Goal: Complete application form: Complete application form

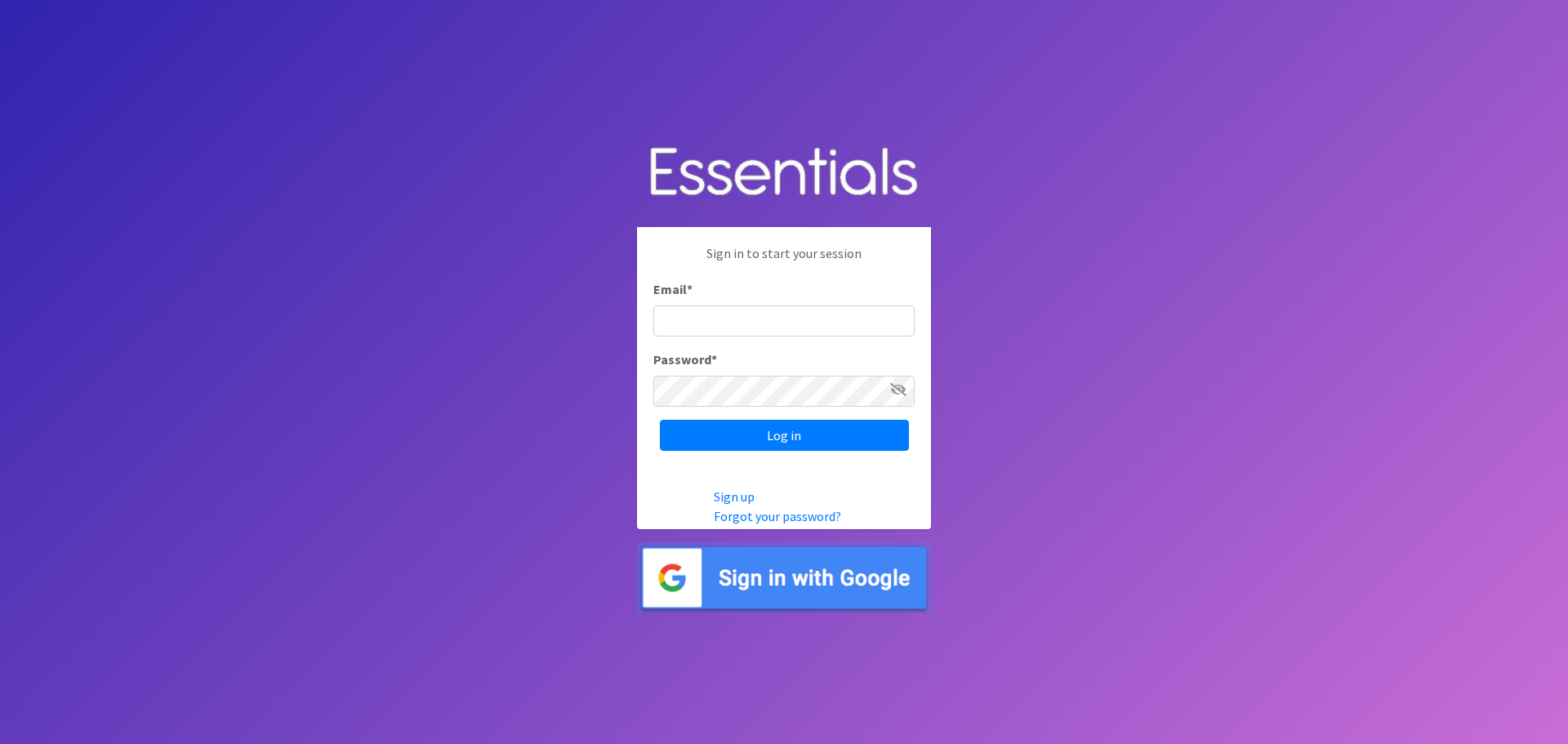
click at [692, 333] on input "Email *" at bounding box center [784, 320] width 261 height 31
type input "[EMAIL_ADDRESS][DOMAIN_NAME]"
click at [659, 419] on input "Log in" at bounding box center [784, 434] width 249 height 31
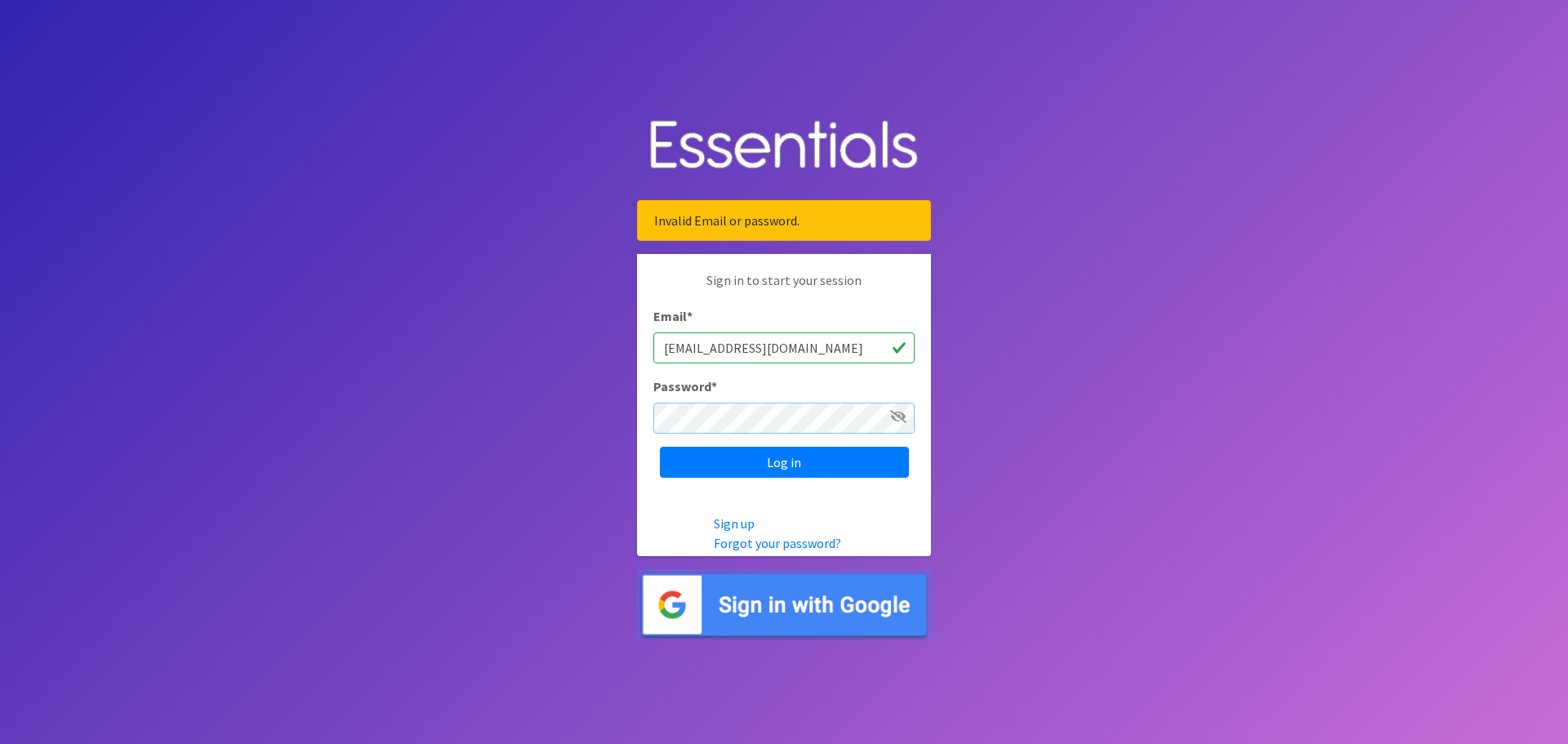
click at [659, 446] on input "Log in" at bounding box center [784, 461] width 249 height 31
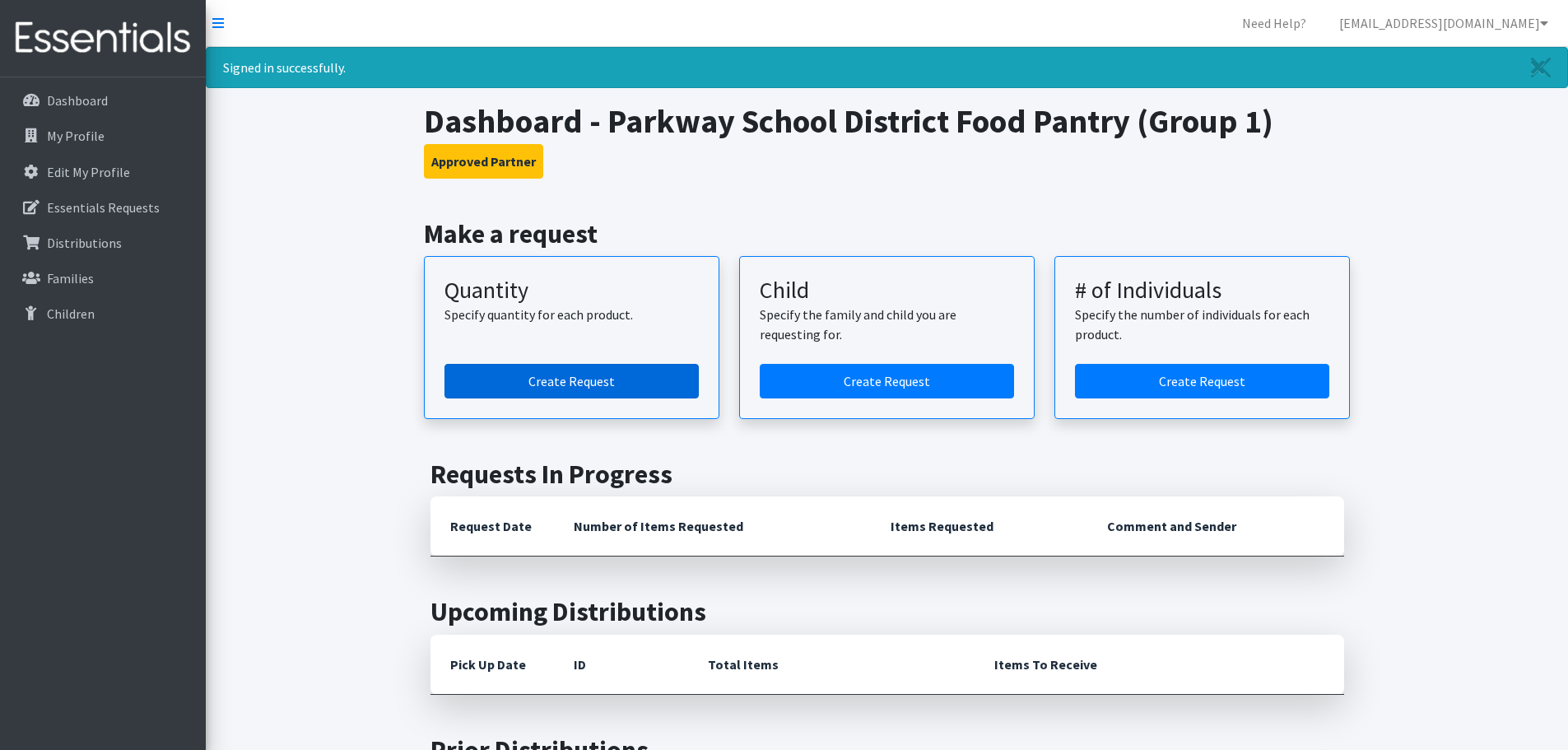
click at [567, 371] on link "Create Request" at bounding box center [571, 380] width 254 height 35
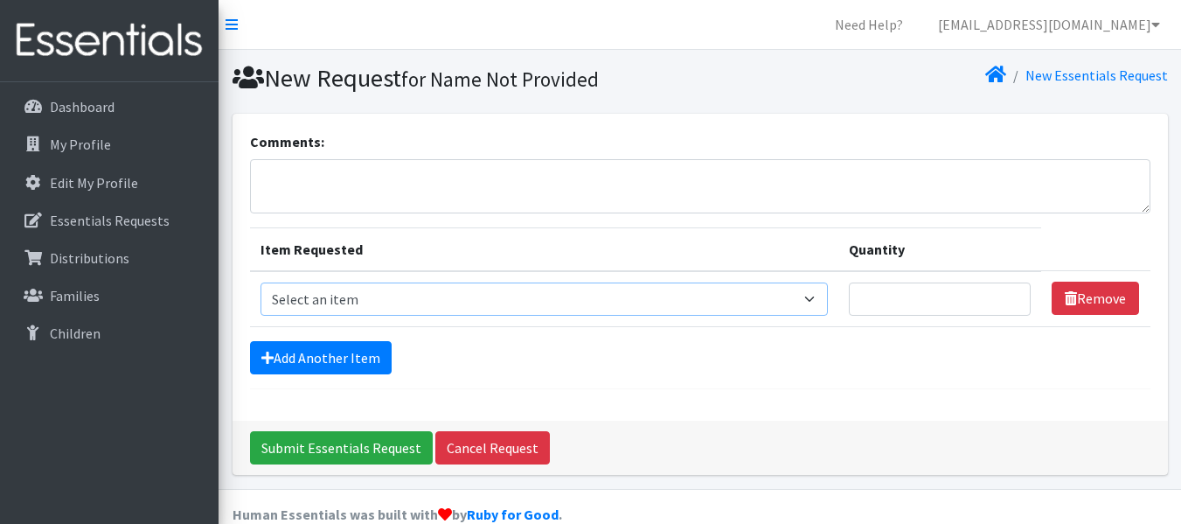
click at [334, 304] on select "Select an item Period Supplies: Mixed Kits (order by bag) Applicator-free tampo…" at bounding box center [545, 298] width 568 height 33
select select "1097"
click at [261, 282] on select "Select an item Period Supplies: Mixed Kits (order by bag) Applicator-free tampo…" at bounding box center [545, 298] width 568 height 33
click at [899, 289] on input "Quantity" at bounding box center [940, 298] width 182 height 33
type input "500"
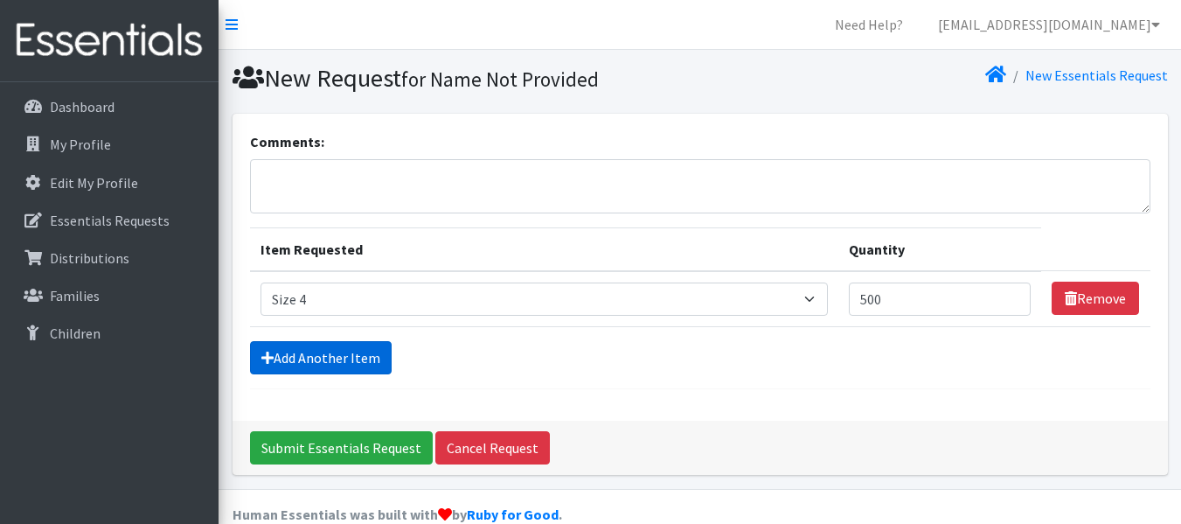
click at [338, 356] on link "Add Another Item" at bounding box center [321, 357] width 142 height 33
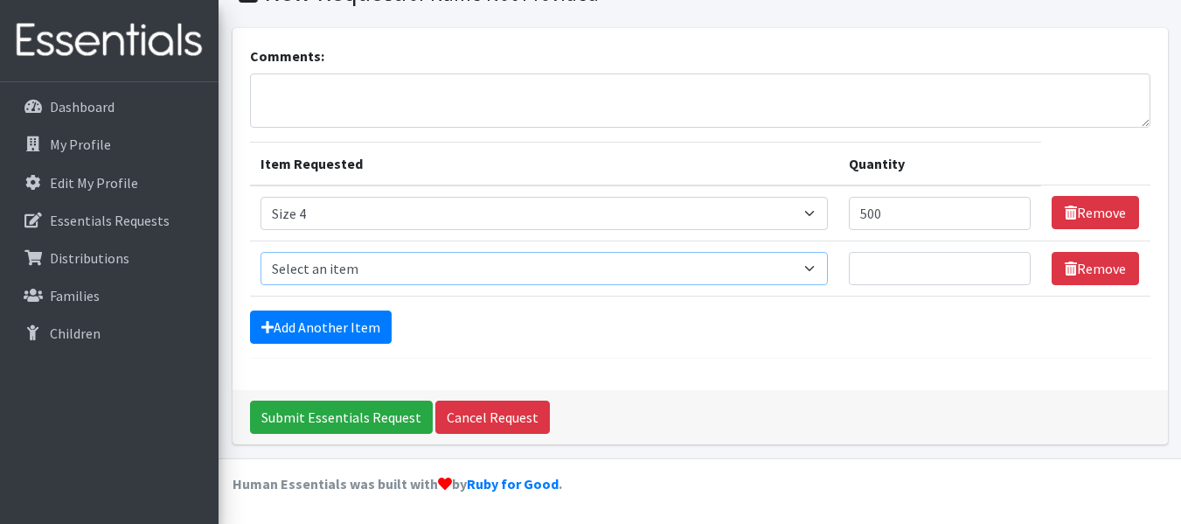
click at [334, 265] on select "Select an item Period Supplies: Mixed Kits (order by bag) Applicator-free tampo…" at bounding box center [545, 268] width 568 height 33
select select "1098"
click at [261, 252] on select "Select an item Period Supplies: Mixed Kits (order by bag) Applicator-free tampo…" at bounding box center [545, 268] width 568 height 33
click at [884, 264] on input "Quantity" at bounding box center [940, 268] width 182 height 33
type input "500"
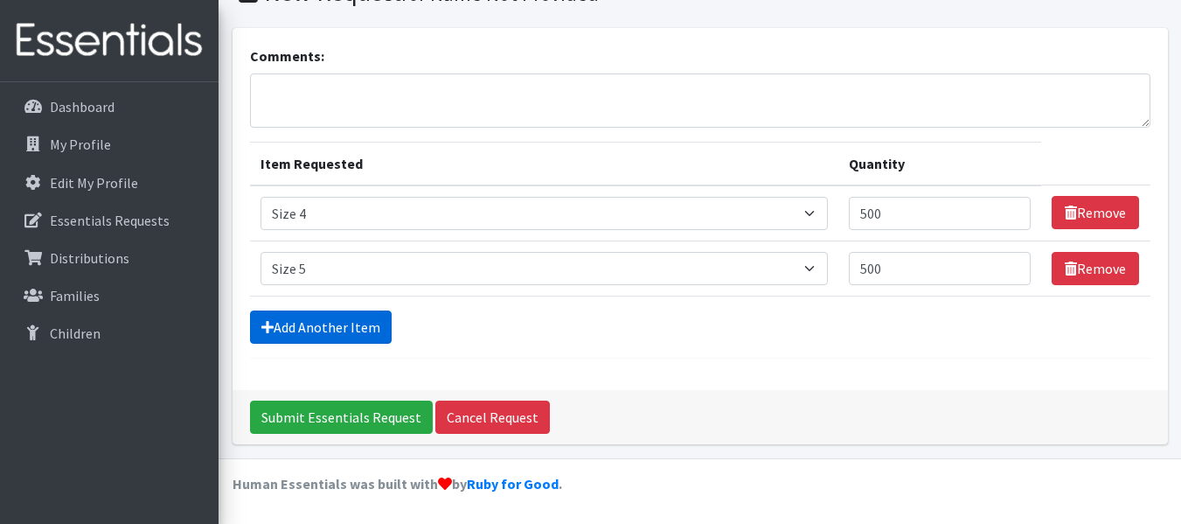
click at [304, 329] on link "Add Another Item" at bounding box center [321, 326] width 142 height 33
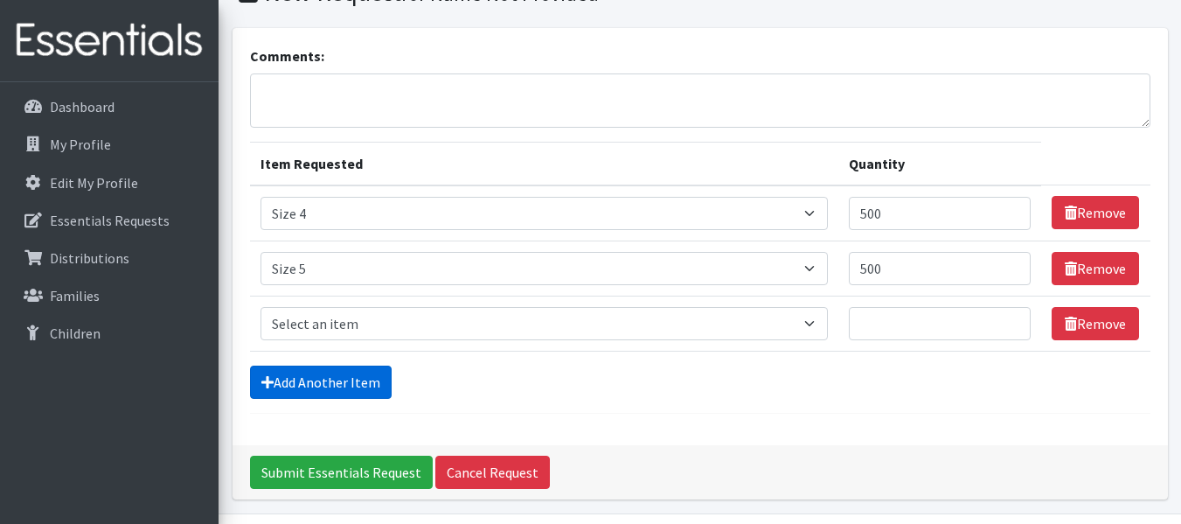
scroll to position [141, 0]
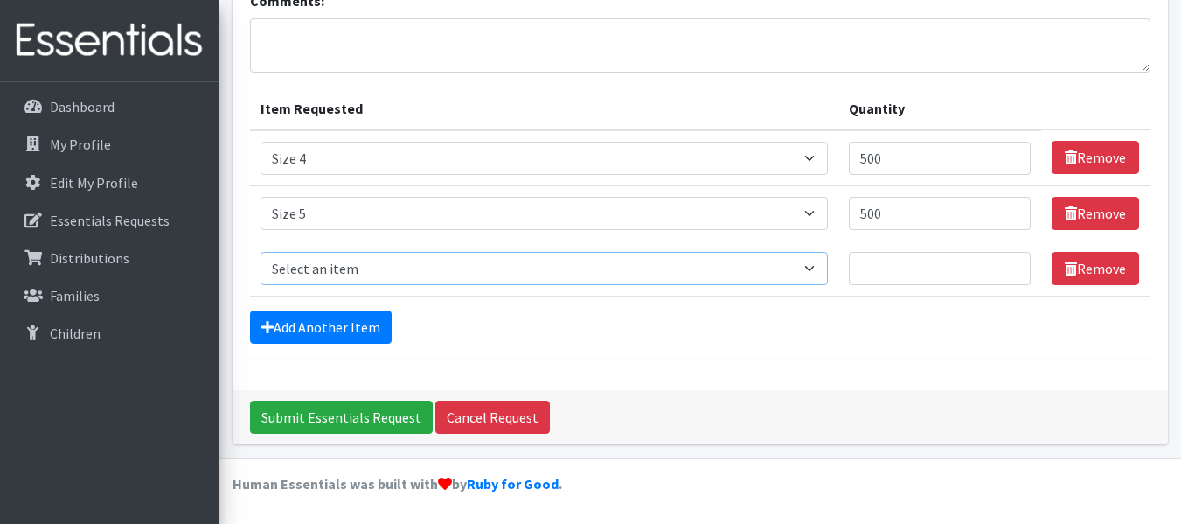
click at [313, 266] on select "Select an item Period Supplies: Mixed Kits (order by bag) Applicator-free tampo…" at bounding box center [545, 268] width 568 height 33
select select "1100"
click at [261, 252] on select "Select an item Period Supplies: Mixed Kits (order by bag) Applicator-free tampo…" at bounding box center [545, 268] width 568 height 33
click at [887, 272] on input "Quantity" at bounding box center [940, 268] width 182 height 33
type input "500"
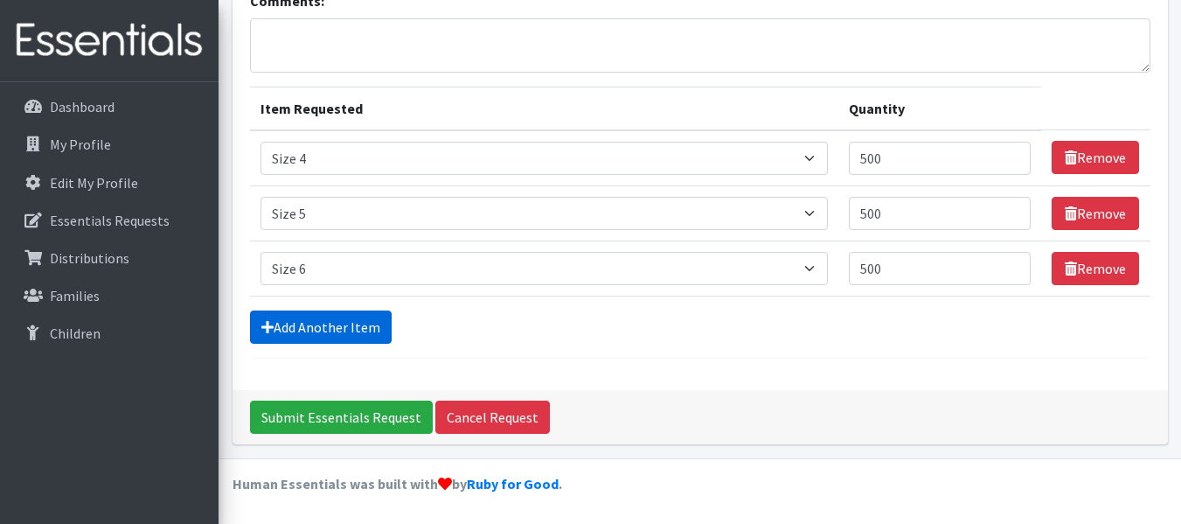
click at [296, 319] on link "Add Another Item" at bounding box center [321, 326] width 142 height 33
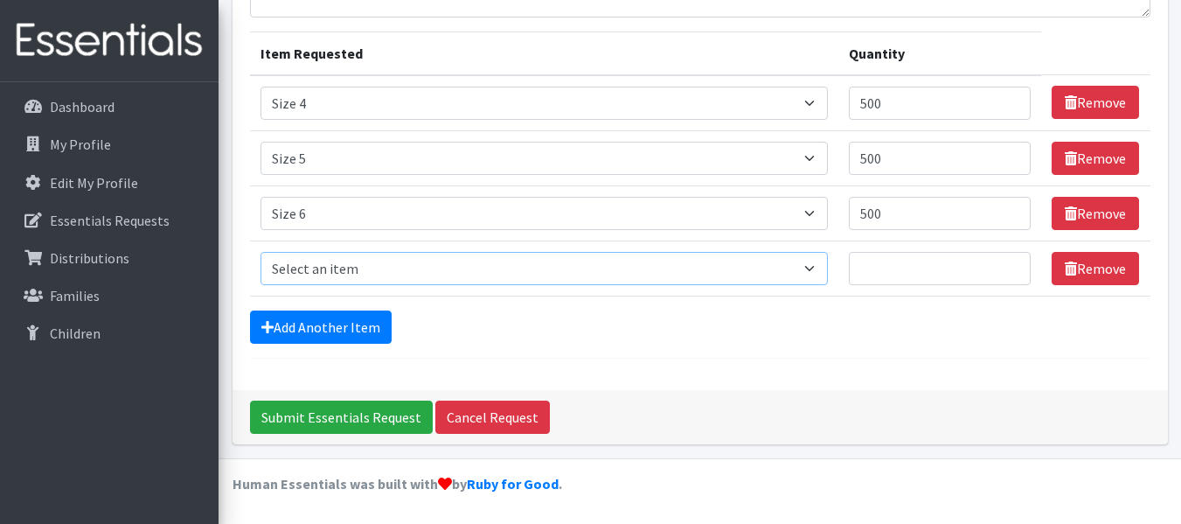
click at [311, 266] on select "Select an item Period Supplies: Mixed Kits (order by bag) Applicator-free tampo…" at bounding box center [545, 268] width 568 height 33
select select "1105"
click at [261, 252] on select "Select an item Period Supplies: Mixed Kits (order by bag) Applicator-free tampo…" at bounding box center [545, 268] width 568 height 33
click at [882, 277] on input "Quantity" at bounding box center [940, 268] width 182 height 33
type input "1000"
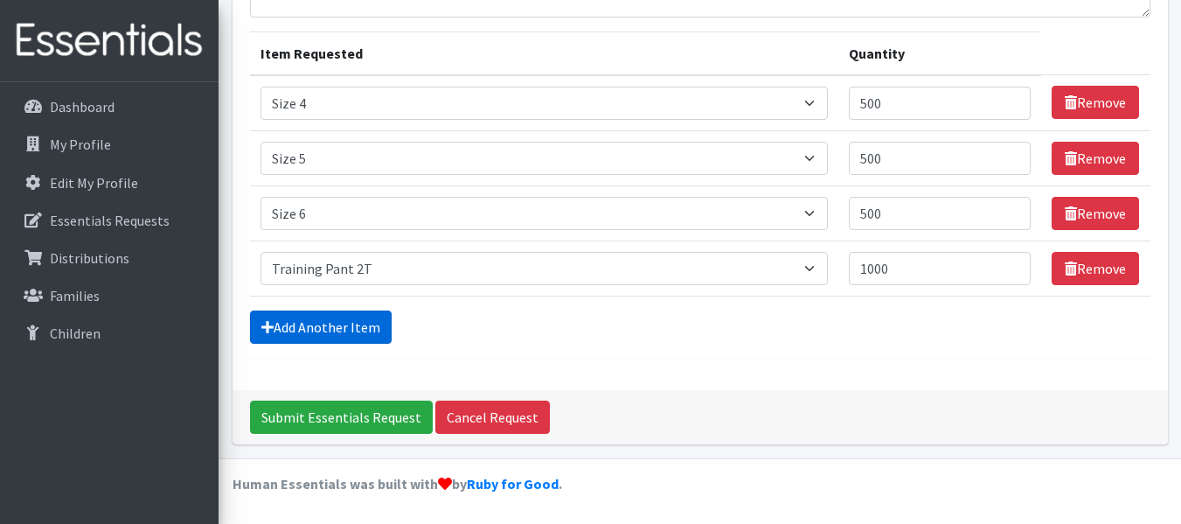
click at [348, 325] on link "Add Another Item" at bounding box center [321, 326] width 142 height 33
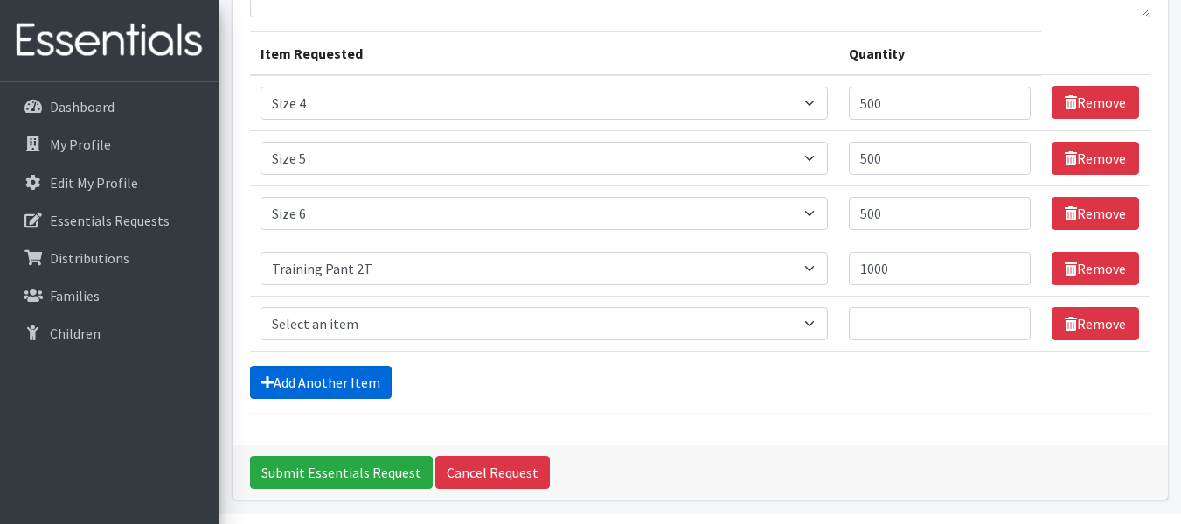
scroll to position [251, 0]
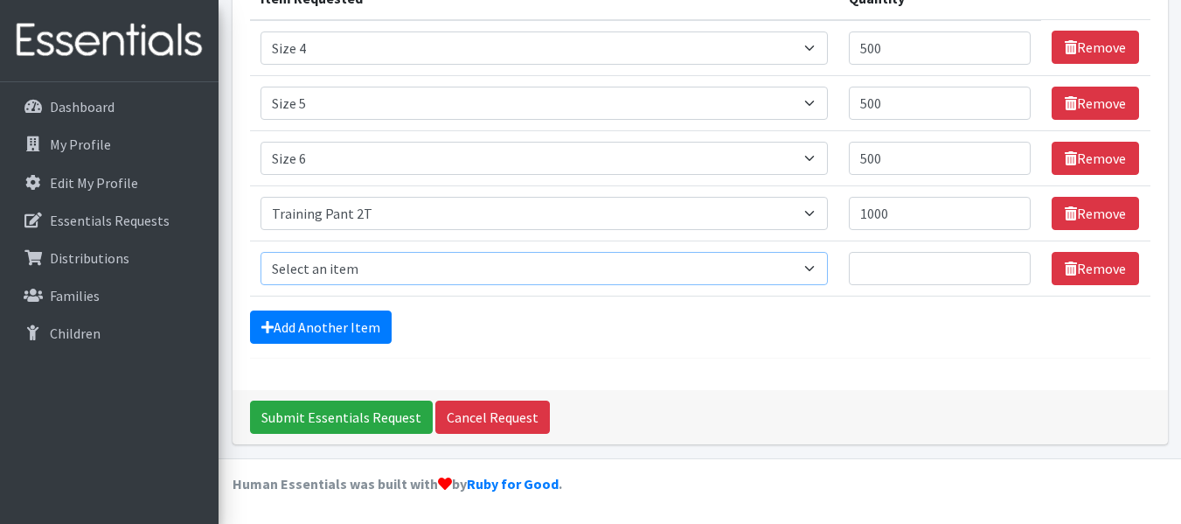
click at [330, 270] on select "Select an item Period Supplies: Mixed Kits (order by bag) Applicator-free tampo…" at bounding box center [545, 268] width 568 height 33
select select "1093"
click at [261, 252] on select "Select an item Period Supplies: Mixed Kits (order by bag) Applicator-free tampo…" at bounding box center [545, 268] width 568 height 33
click at [897, 270] on input "Quantity" at bounding box center [940, 268] width 182 height 33
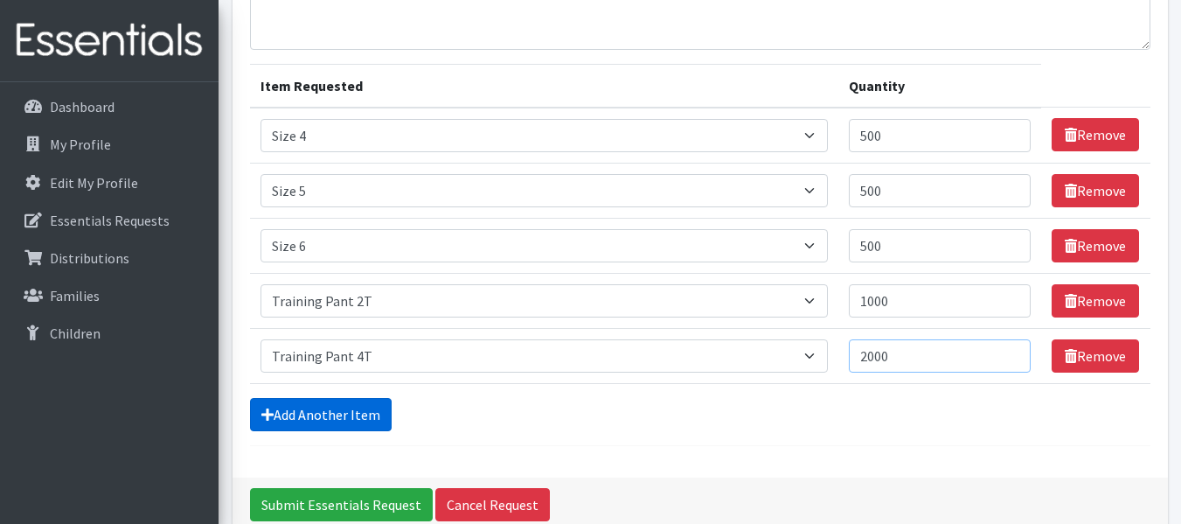
type input "2000"
click at [327, 412] on link "Add Another Item" at bounding box center [321, 414] width 142 height 33
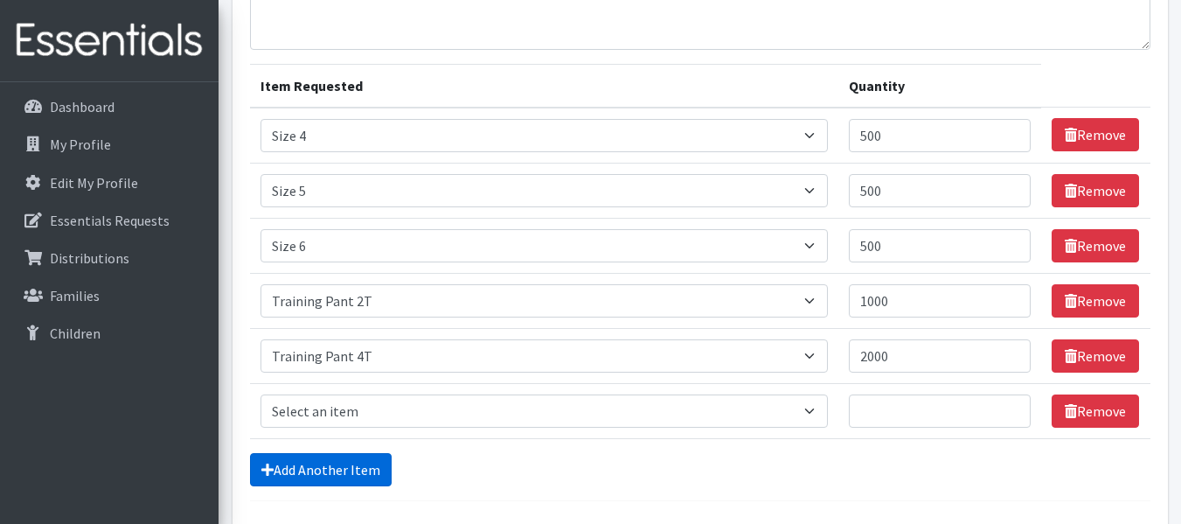
scroll to position [306, 0]
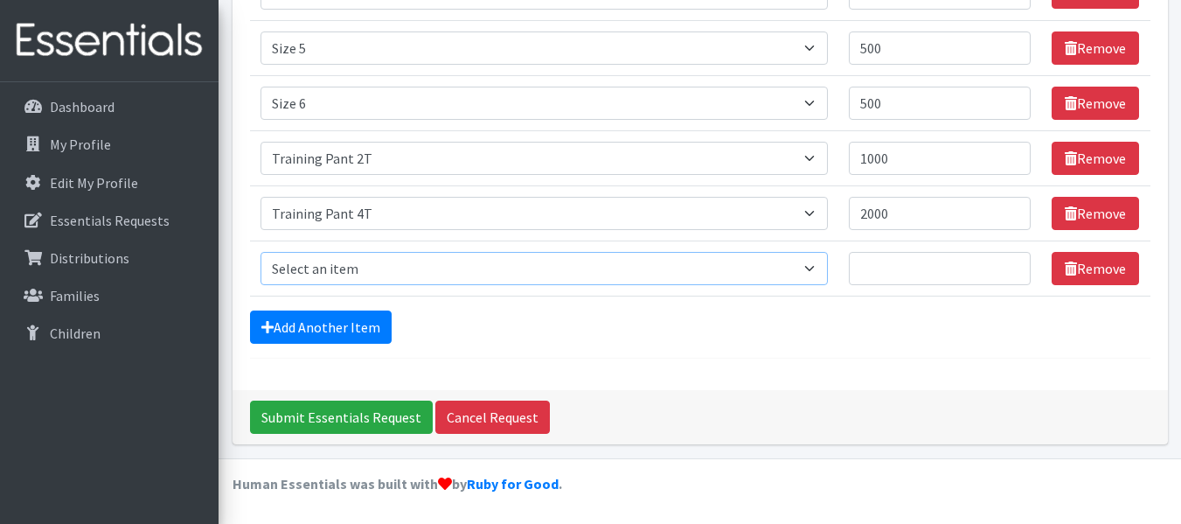
click at [340, 272] on select "Select an item Period Supplies: Mixed Kits (order by bag) Applicator-free tampo…" at bounding box center [545, 268] width 568 height 33
select select "8796"
click at [261, 252] on select "Select an item Period Supplies: Mixed Kits (order by bag) Applicator-free tampo…" at bounding box center [545, 268] width 568 height 33
click at [894, 264] on input "Quantity" at bounding box center [940, 268] width 182 height 33
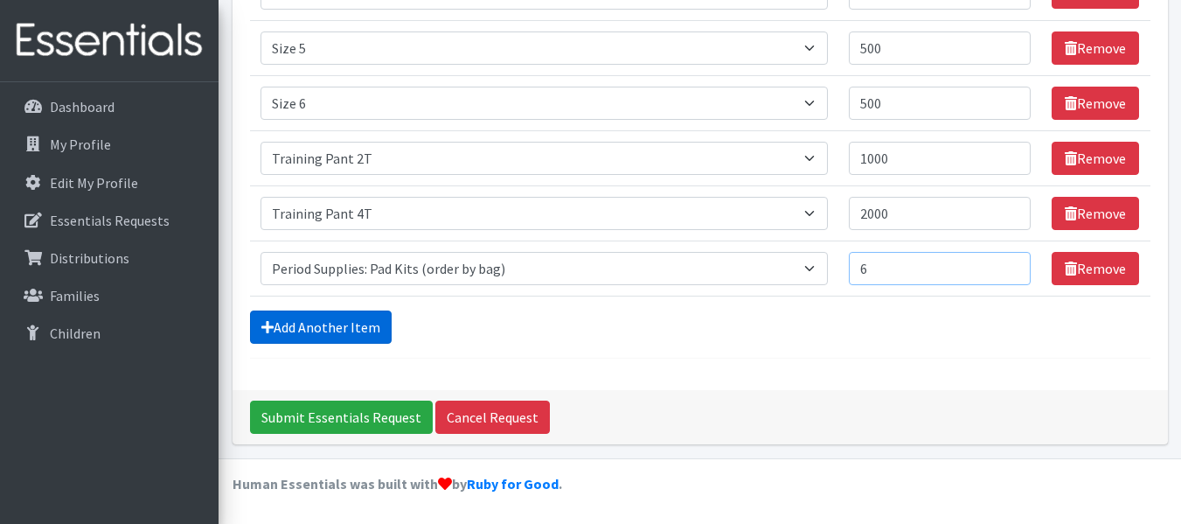
type input "6"
click at [352, 326] on link "Add Another Item" at bounding box center [321, 326] width 142 height 33
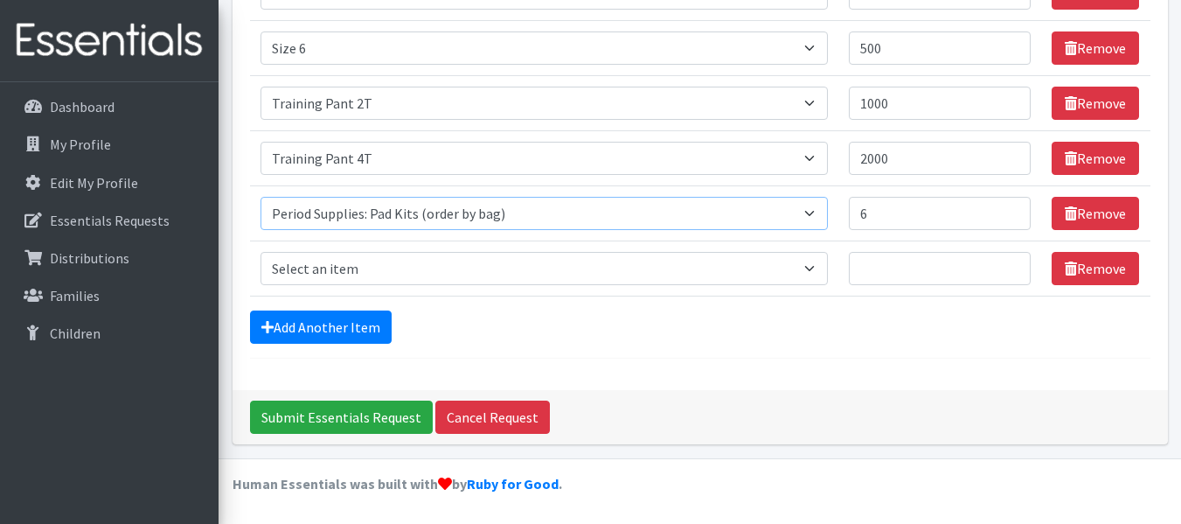
drag, startPoint x: 270, startPoint y: 225, endPoint x: 296, endPoint y: 250, distance: 36.5
click at [270, 225] on select "Select an item Period Supplies: Mixed Kits (order by bag) Applicator-free tampo…" at bounding box center [545, 213] width 568 height 33
click at [308, 275] on select "Select an item Period Supplies: Mixed Kits (order by bag) Applicator-free tampo…" at bounding box center [545, 268] width 568 height 33
click at [303, 269] on select "Select an item Period Supplies: Mixed Kits (order by bag) Applicator-free tampo…" at bounding box center [545, 268] width 568 height 33
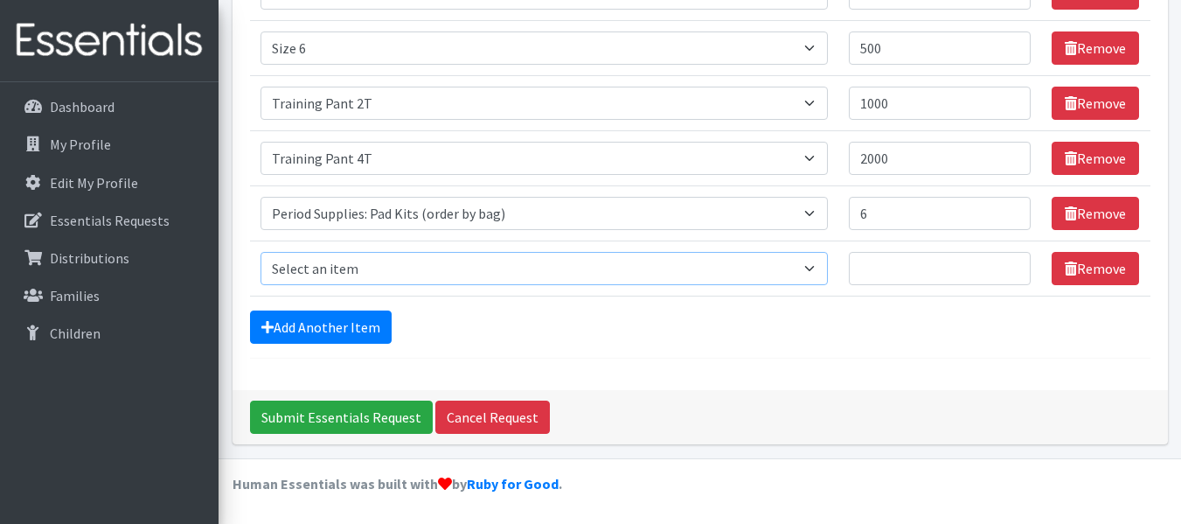
select select "8797"
click at [261, 252] on select "Select an item Period Supplies: Mixed Kits (order by bag) Applicator-free tampo…" at bounding box center [545, 268] width 568 height 33
click at [899, 265] on input "Quantity" at bounding box center [940, 268] width 182 height 33
type input "2"
click at [770, 340] on div "Add Another Item" at bounding box center [700, 326] width 901 height 33
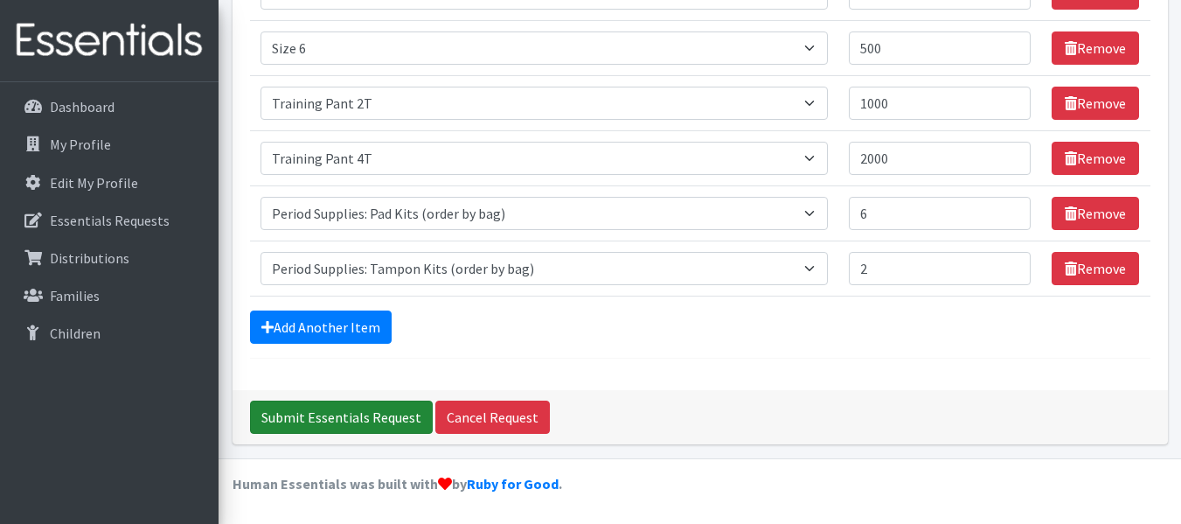
click at [371, 421] on input "Submit Essentials Request" at bounding box center [341, 416] width 183 height 33
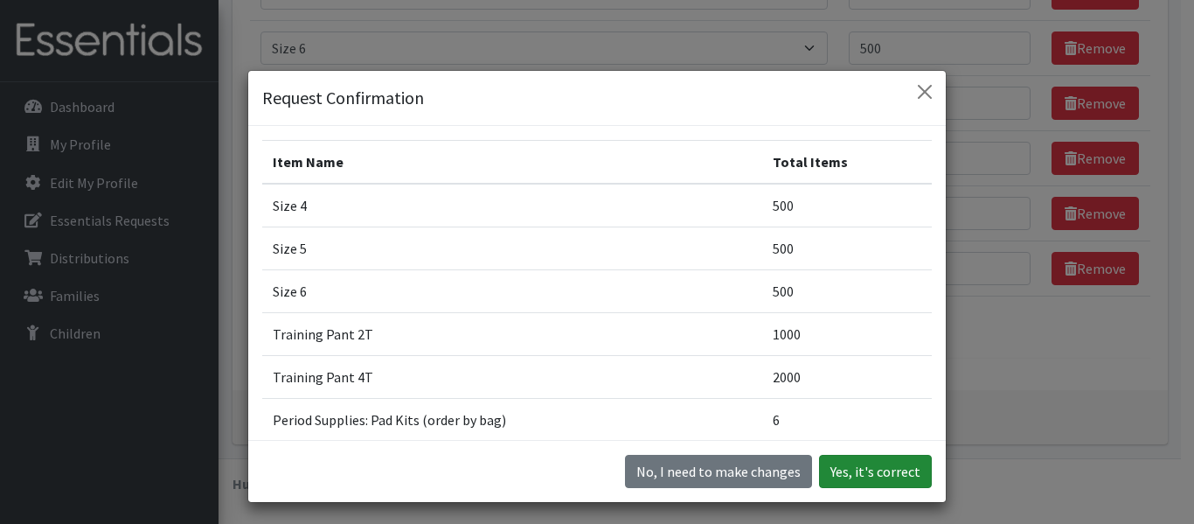
click at [859, 477] on button "Yes, it's correct" at bounding box center [875, 471] width 113 height 33
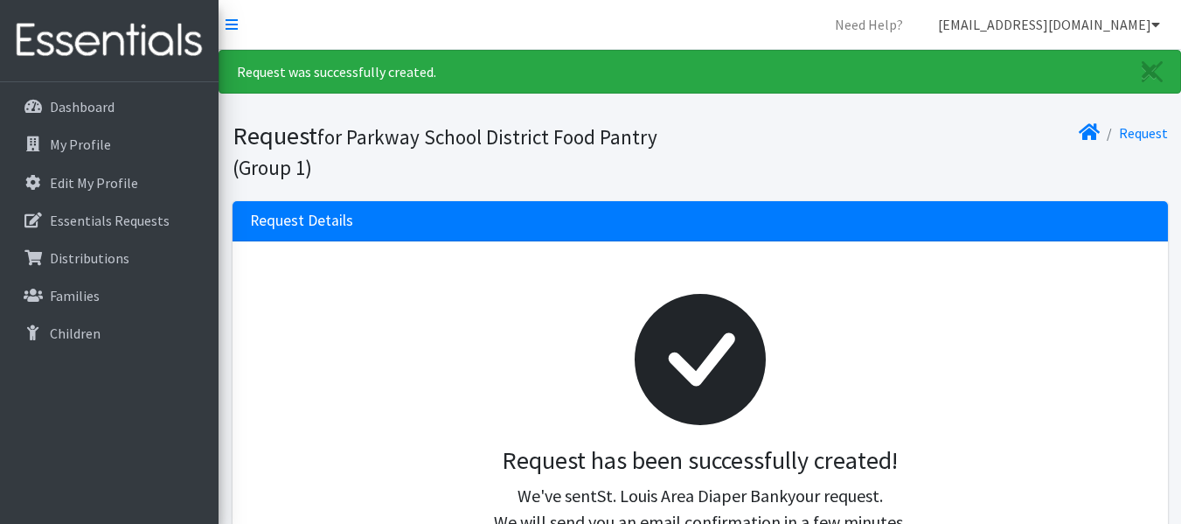
click at [1157, 25] on icon at bounding box center [1156, 24] width 9 height 14
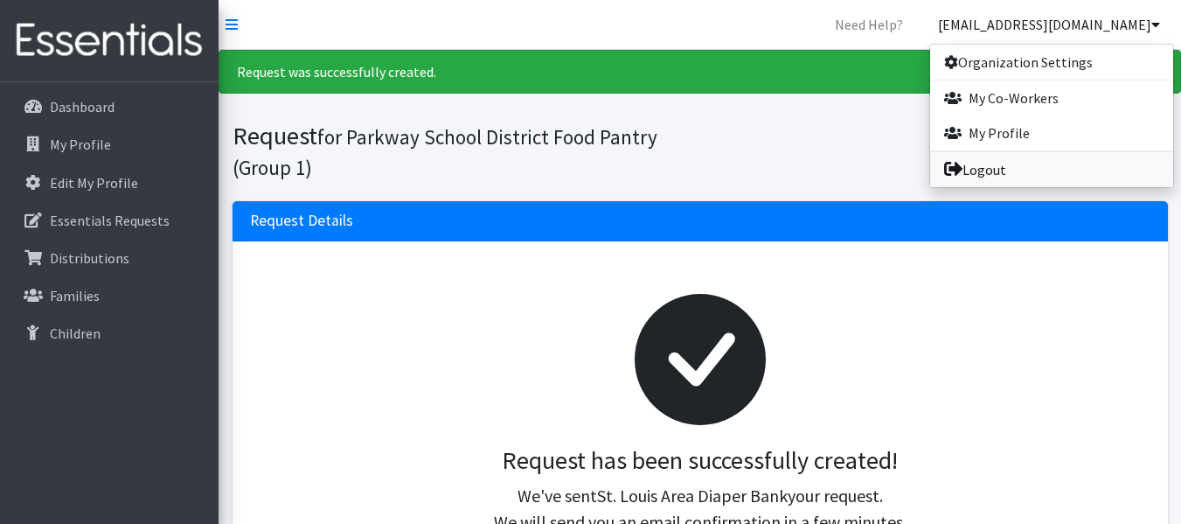
click at [969, 167] on link "Logout" at bounding box center [1051, 169] width 243 height 35
